Goal: Information Seeking & Learning: Learn about a topic

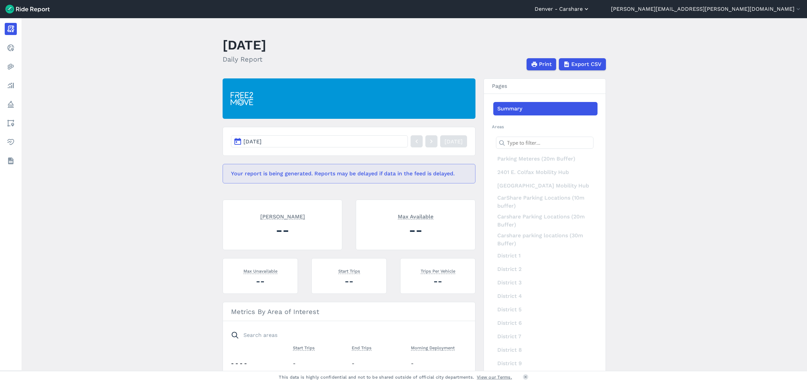
click at [590, 9] on button "Denver - Carshare" at bounding box center [562, 9] width 55 height 8
click at [586, 53] on link "Denver - Micromobility" at bounding box center [549, 51] width 73 height 11
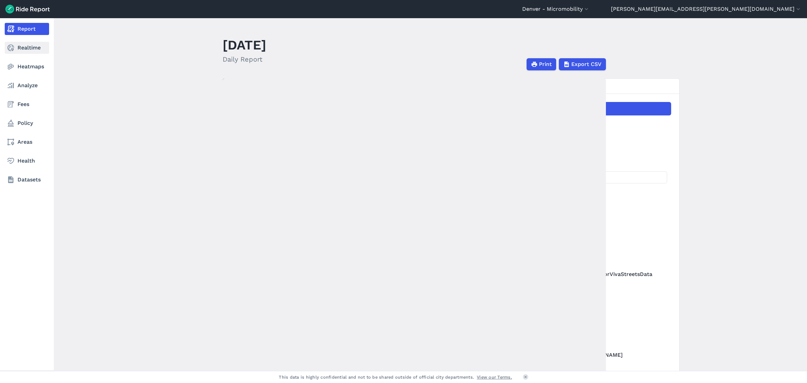
click at [28, 46] on link "Realtime" at bounding box center [27, 48] width 44 height 12
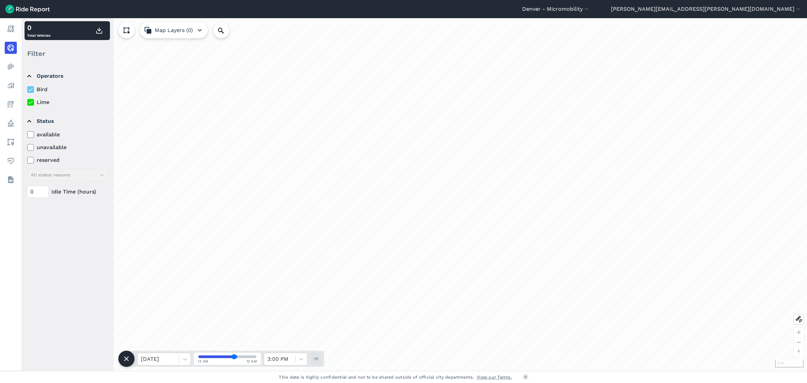
click at [183, 27] on button "Map Layers (0)" at bounding box center [174, 30] width 68 height 16
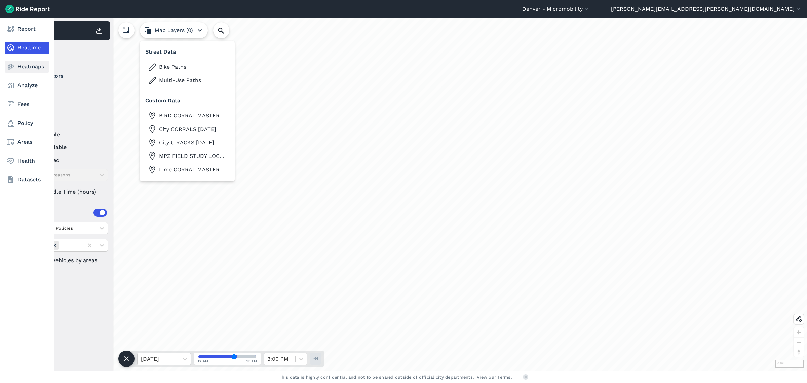
click at [28, 68] on link "Heatmaps" at bounding box center [27, 67] width 44 height 12
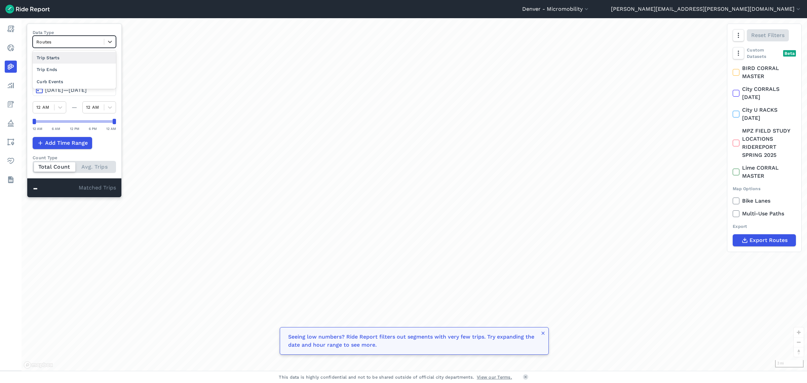
click at [68, 44] on div at bounding box center [68, 42] width 64 height 8
click at [67, 82] on div "Curb Events" at bounding box center [74, 82] width 83 height 12
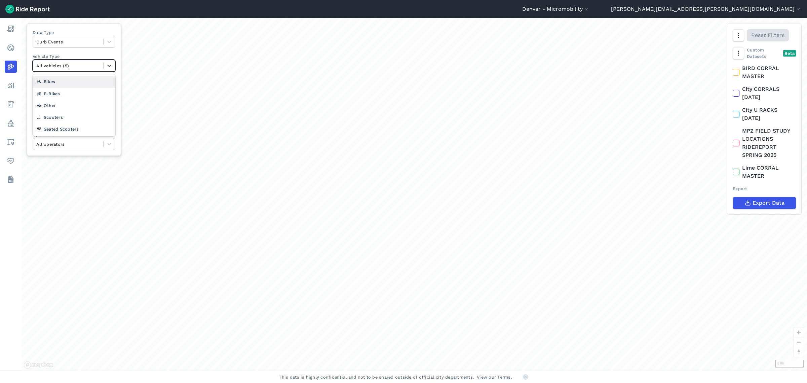
click at [71, 67] on div at bounding box center [68, 66] width 64 height 8
click at [74, 91] on span "Jun 25, 2025—Sep 23, 2025" at bounding box center [66, 90] width 42 height 6
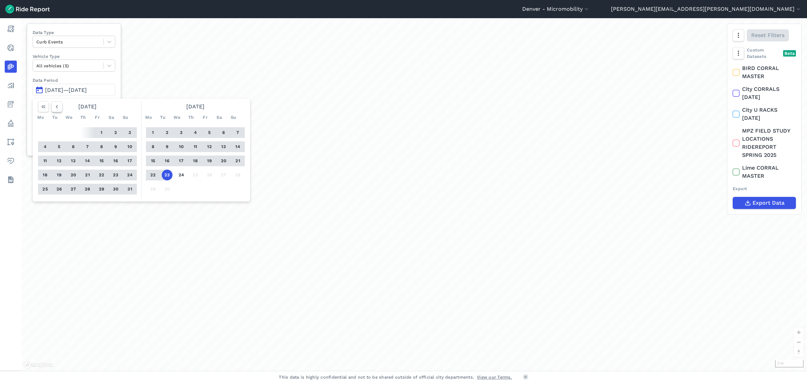
click at [60, 109] on icon "button" at bounding box center [56, 106] width 7 height 7
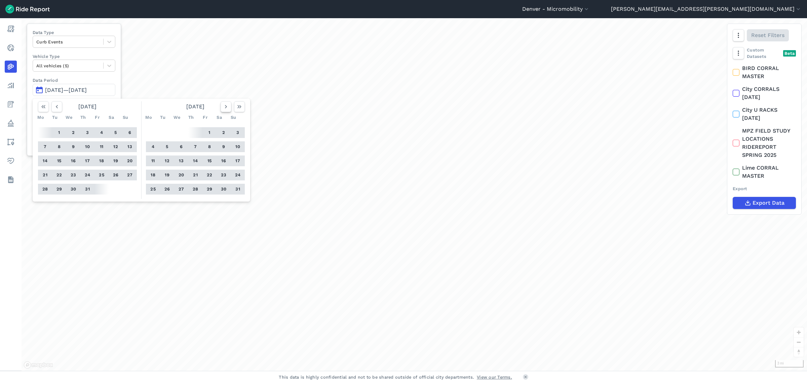
click at [226, 110] on icon "button" at bounding box center [226, 106] width 7 height 7
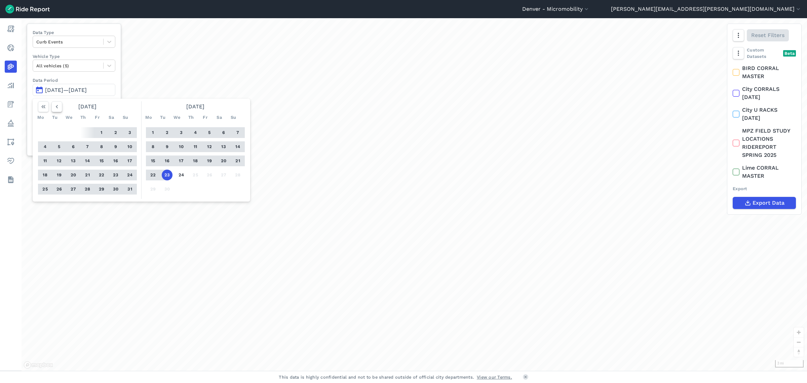
click at [55, 108] on icon "button" at bounding box center [56, 106] width 7 height 7
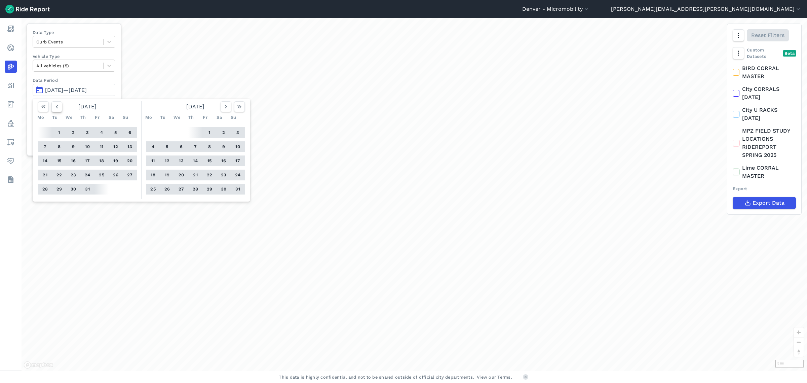
click at [55, 108] on icon "button" at bounding box center [56, 106] width 7 height 7
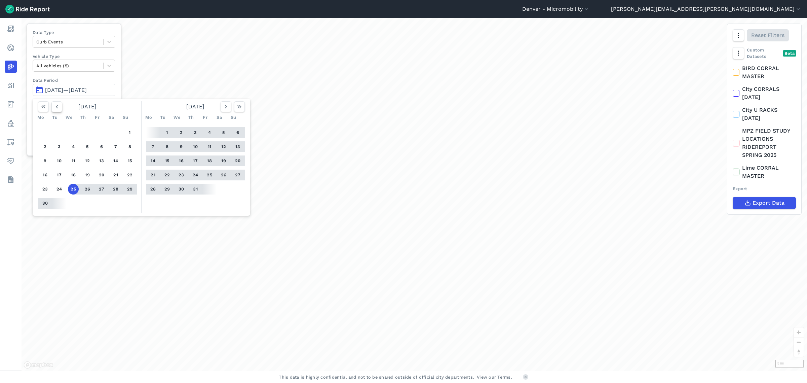
click at [55, 108] on icon "button" at bounding box center [56, 106] width 7 height 7
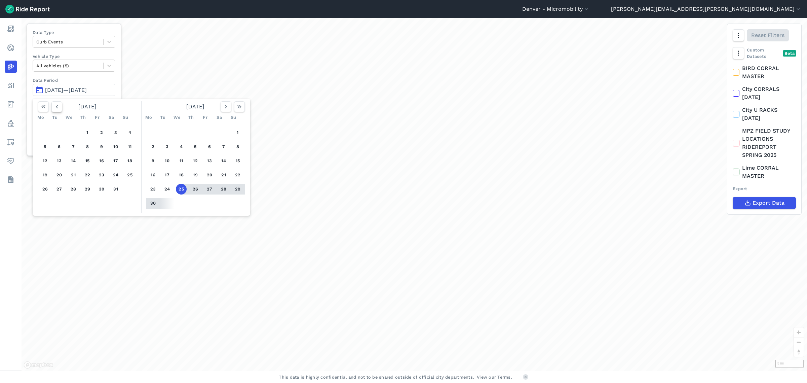
click at [55, 108] on icon "button" at bounding box center [56, 106] width 7 height 7
click at [44, 108] on icon "button" at bounding box center [43, 106] width 7 height 7
click at [227, 107] on use "button" at bounding box center [226, 106] width 2 height 3
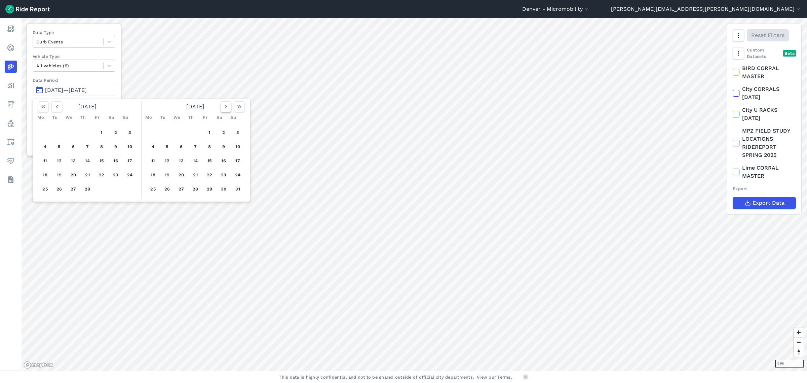
click at [227, 107] on use "button" at bounding box center [226, 106] width 2 height 3
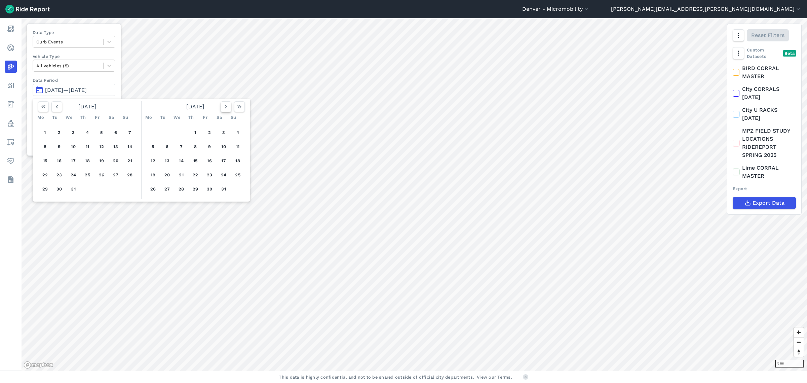
click at [227, 107] on use "button" at bounding box center [226, 106] width 2 height 3
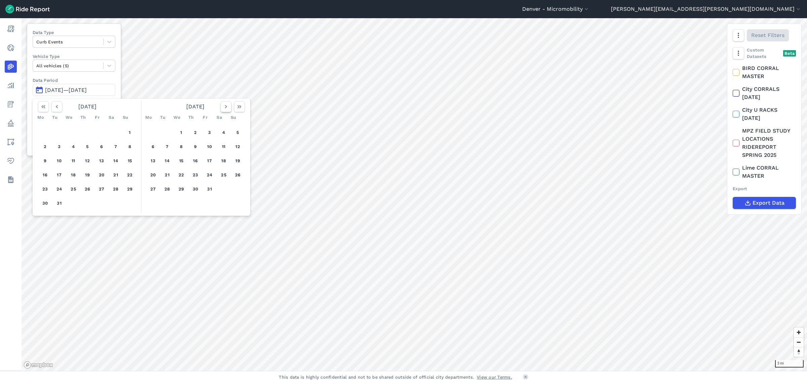
click at [227, 107] on use "button" at bounding box center [226, 106] width 2 height 3
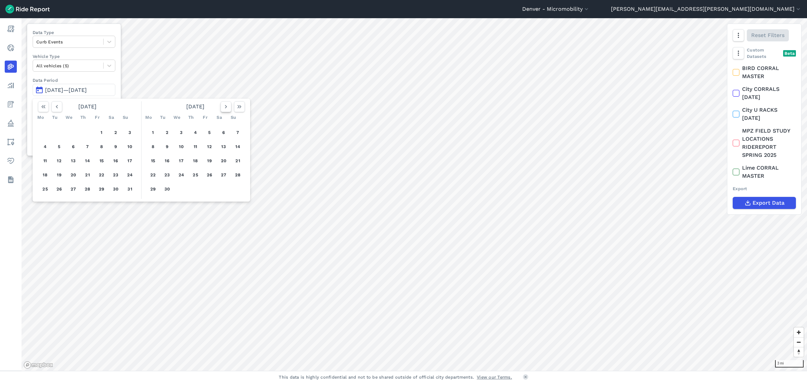
click at [227, 107] on use "button" at bounding box center [226, 106] width 2 height 3
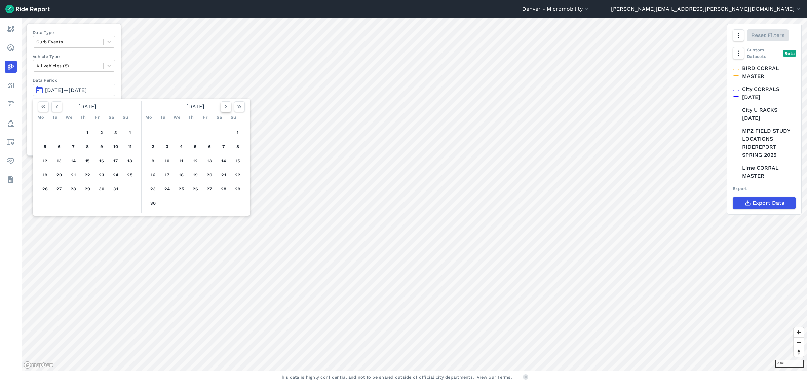
click at [227, 107] on use "button" at bounding box center [226, 106] width 2 height 3
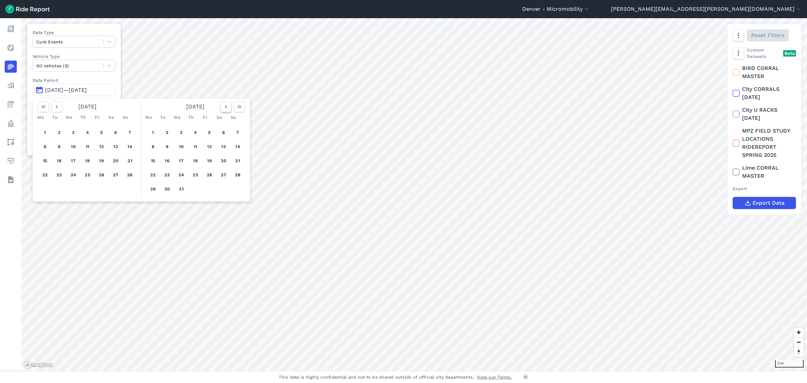
click at [227, 107] on use "button" at bounding box center [226, 106] width 2 height 3
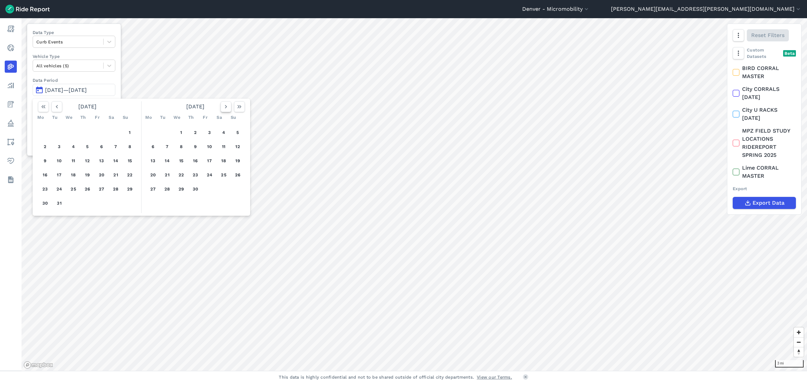
click at [227, 107] on use "button" at bounding box center [226, 106] width 2 height 3
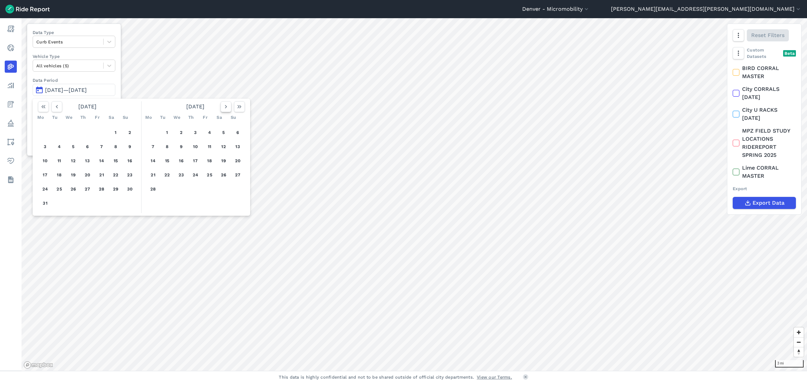
click at [227, 107] on use "button" at bounding box center [226, 106] width 2 height 3
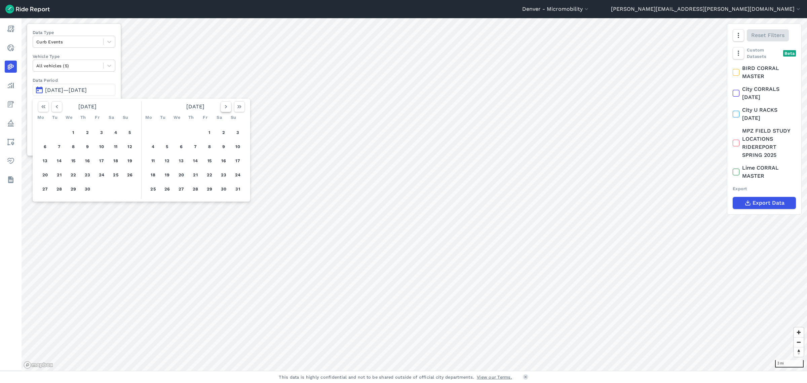
click at [227, 107] on use "button" at bounding box center [226, 106] width 2 height 3
click at [227, 107] on icon "button" at bounding box center [226, 106] width 7 height 7
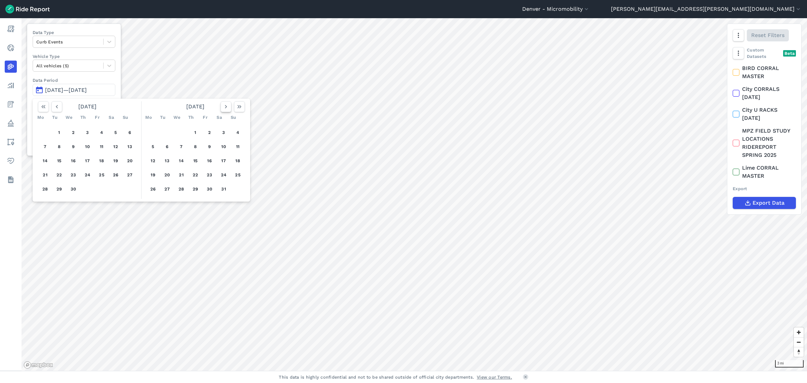
click at [227, 107] on icon "button" at bounding box center [226, 106] width 7 height 7
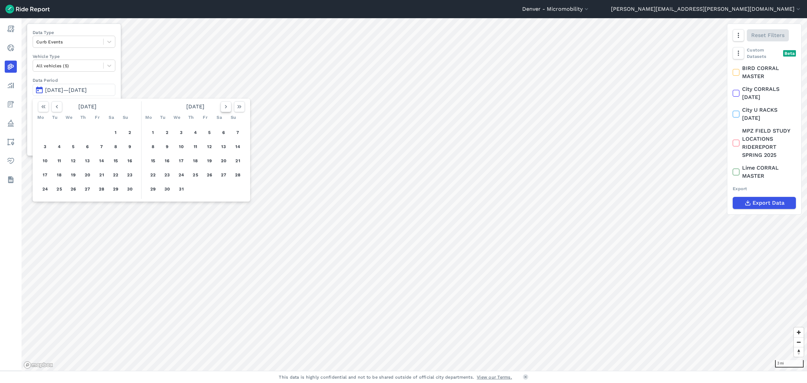
click at [227, 107] on icon "button" at bounding box center [226, 106] width 7 height 7
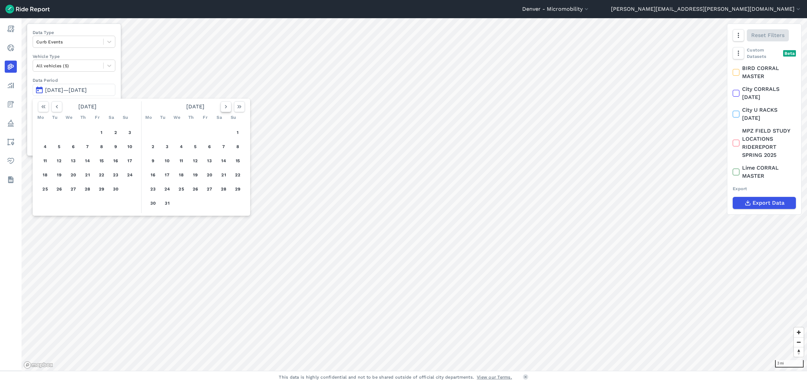
click at [227, 107] on icon "button" at bounding box center [226, 106] width 7 height 7
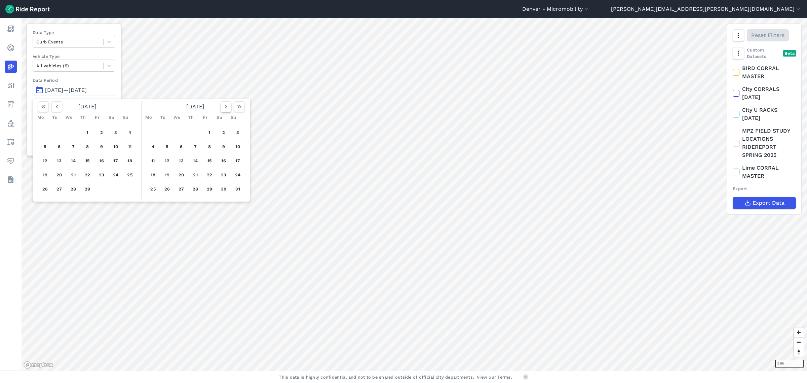
click at [227, 107] on icon "button" at bounding box center [226, 106] width 7 height 7
click at [225, 109] on icon "button" at bounding box center [226, 106] width 7 height 7
click at [183, 132] on button "1" at bounding box center [181, 132] width 11 height 11
click at [226, 107] on use "button" at bounding box center [226, 106] width 2 height 3
click at [227, 107] on use "button" at bounding box center [226, 106] width 2 height 3
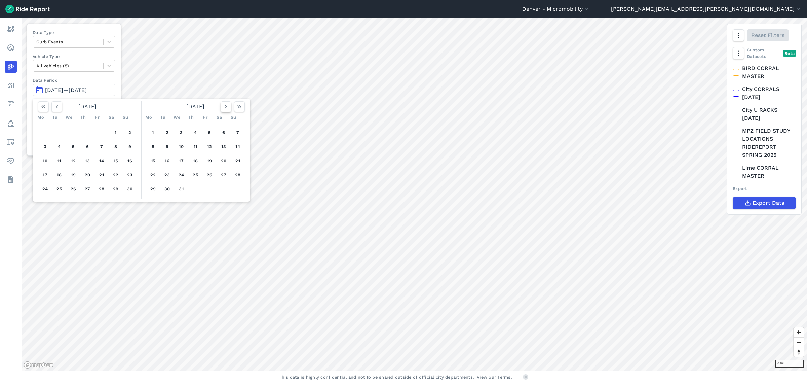
click at [227, 107] on use "button" at bounding box center [226, 106] width 2 height 3
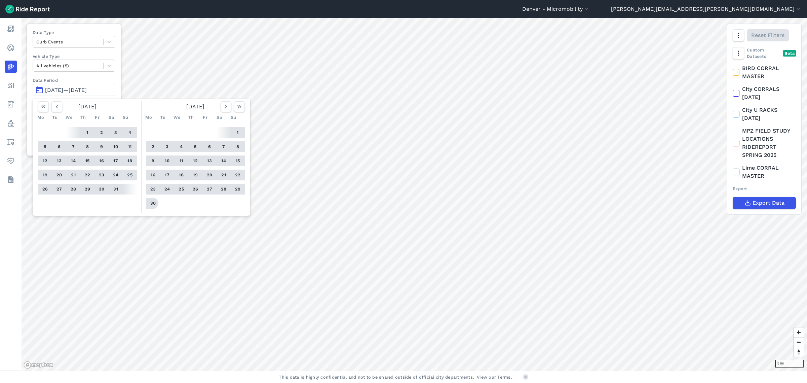
click at [156, 204] on button "30" at bounding box center [153, 203] width 11 height 11
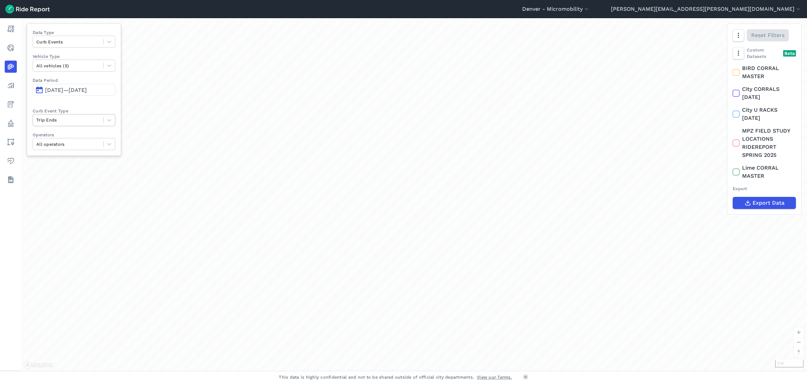
click at [85, 119] on div at bounding box center [68, 120] width 64 height 8
